Goal: Task Accomplishment & Management: Use online tool/utility

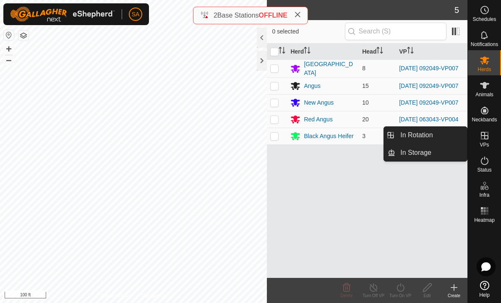
click at [443, 135] on link "In Rotation" at bounding box center [431, 135] width 72 height 17
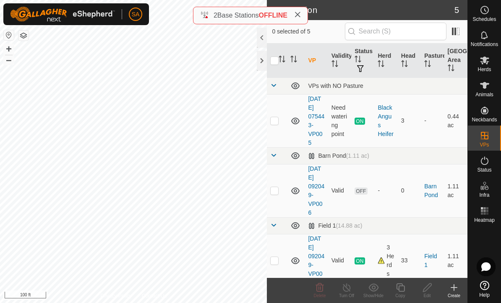
click at [278, 120] on p-checkbox at bounding box center [274, 120] width 8 height 7
click at [274, 122] on p-checkbox at bounding box center [274, 120] width 8 height 7
checkbox input "false"
click at [278, 258] on p-checkbox at bounding box center [274, 260] width 8 height 7
checkbox input "true"
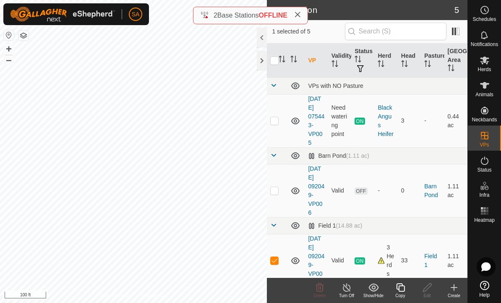
click at [404, 293] on div "Copy" at bounding box center [400, 296] width 27 height 6
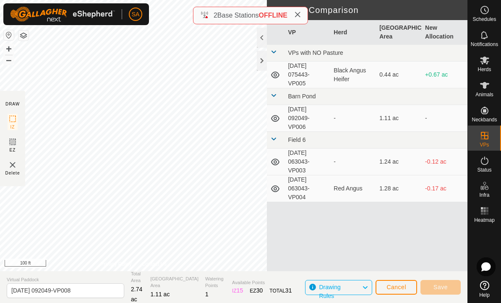
click at [257, 60] on div at bounding box center [262, 61] width 10 height 20
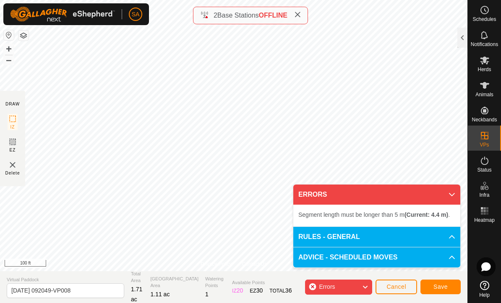
click at [449, 192] on icon at bounding box center [451, 195] width 7 height 7
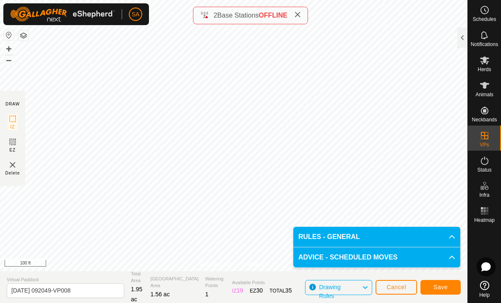
click at [445, 289] on span "Save" at bounding box center [440, 287] width 14 height 7
